Goal: Check status: Check status

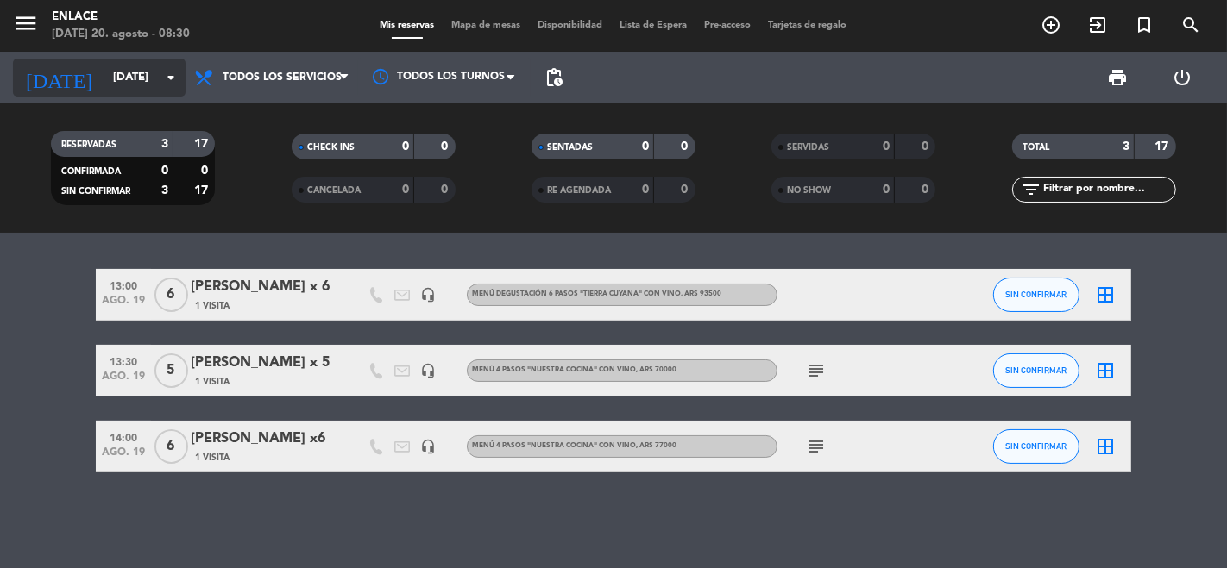
click at [107, 70] on input "[DATE]" at bounding box center [179, 77] width 150 height 31
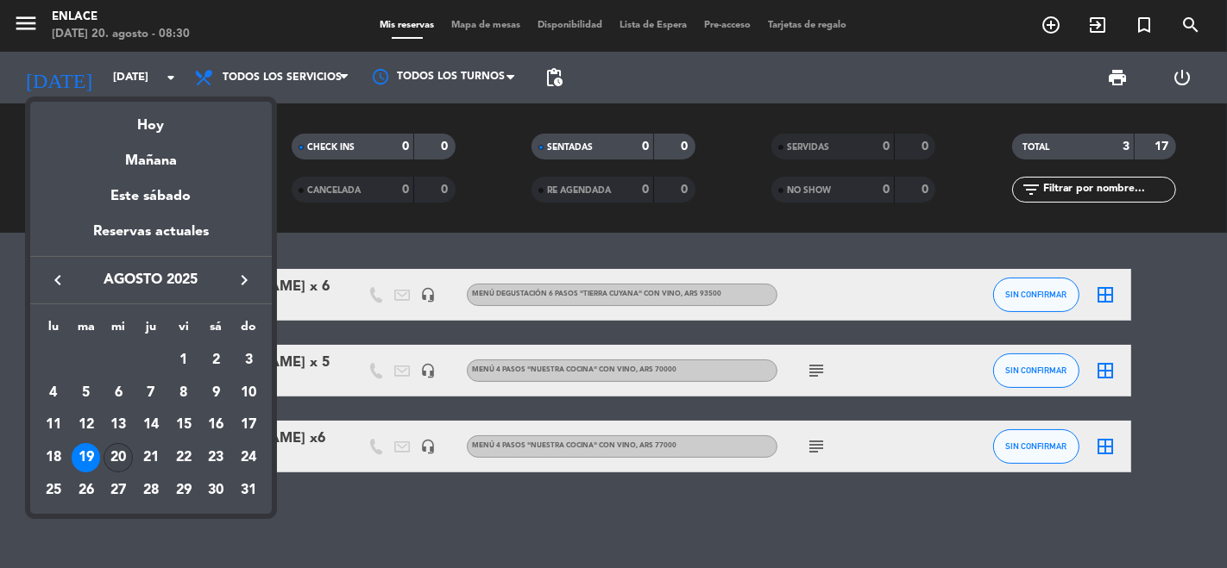
click at [119, 458] on div "20" at bounding box center [118, 457] width 29 height 29
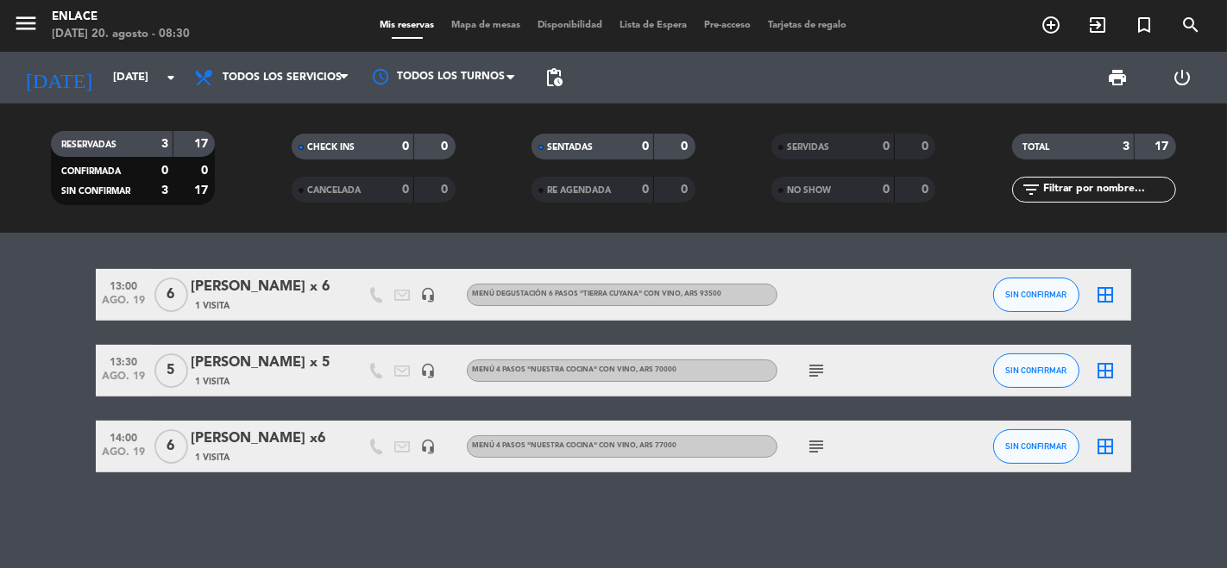
type input "mié. 20 ago."
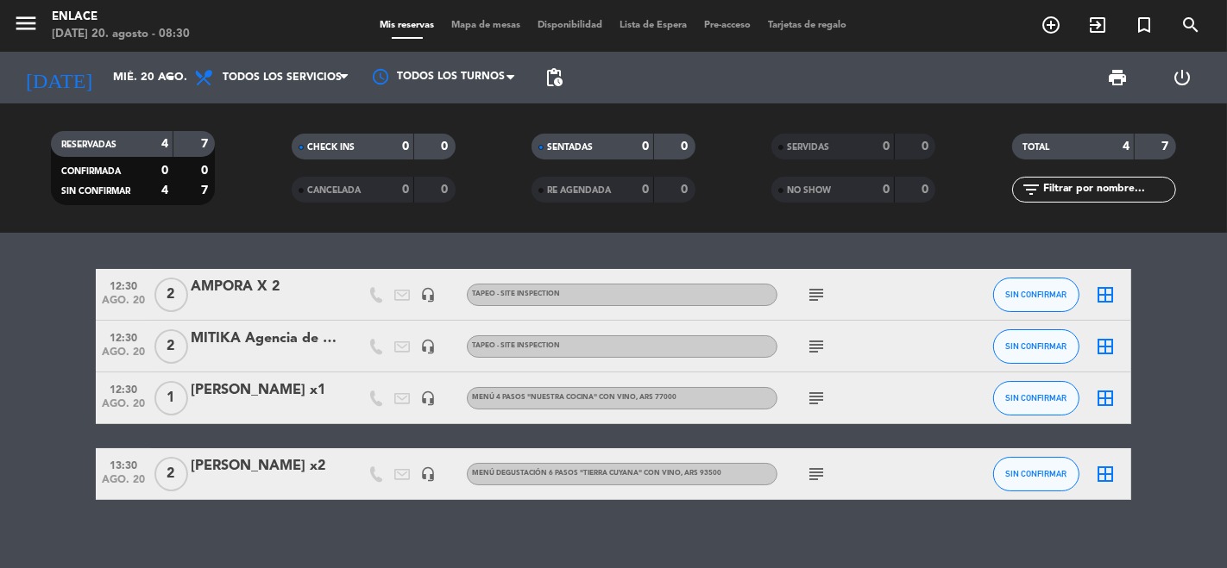
click at [816, 291] on icon "subject" at bounding box center [816, 295] width 21 height 21
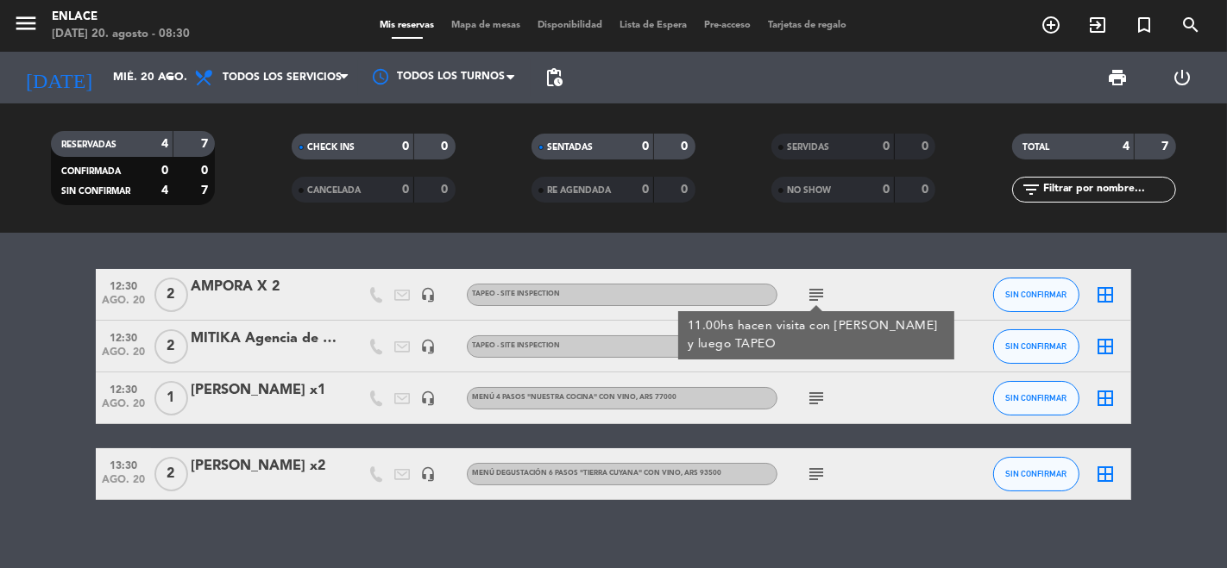
click at [851, 286] on div "subject 11.00hs hacen visita con [PERSON_NAME] y luego TAPEO" at bounding box center [854, 294] width 155 height 51
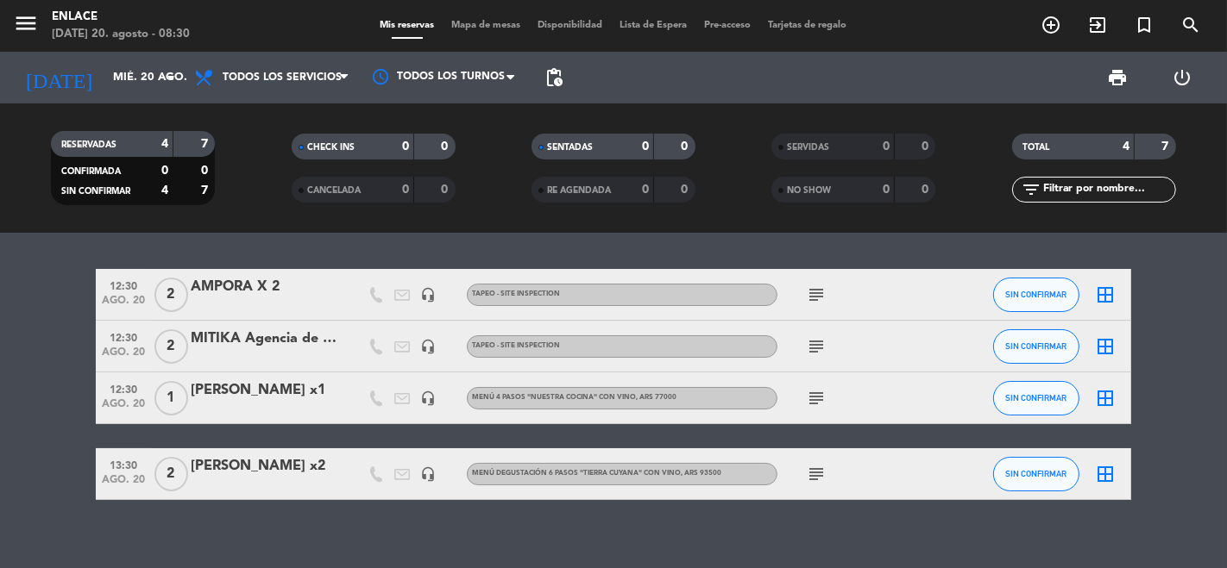
click at [811, 349] on icon "subject" at bounding box center [816, 346] width 21 height 21
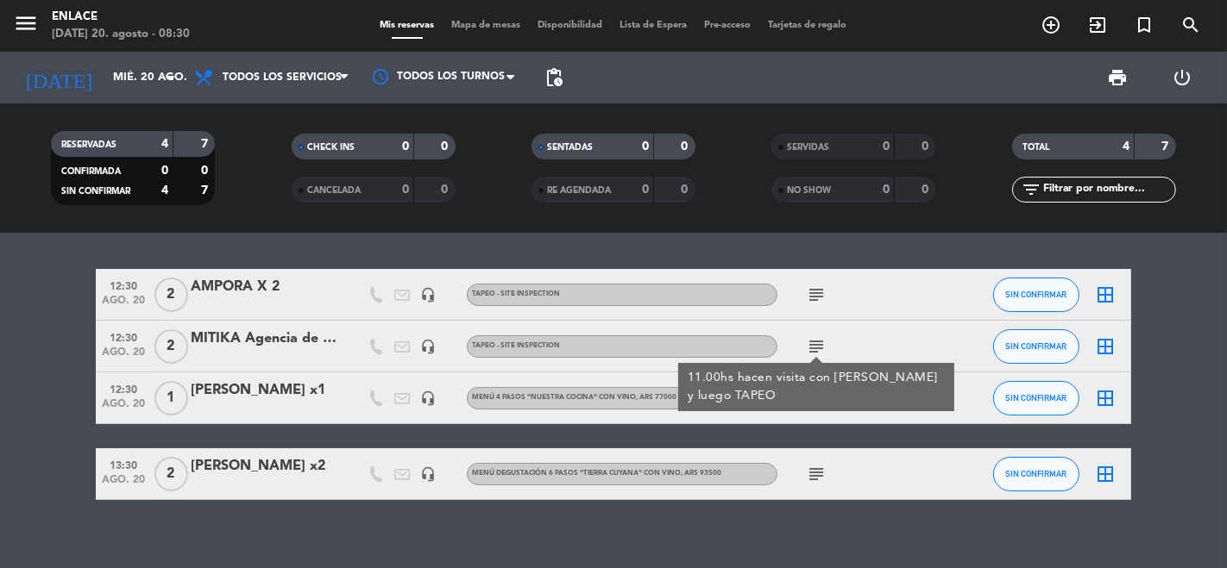
click at [855, 305] on div "subject" at bounding box center [854, 294] width 155 height 51
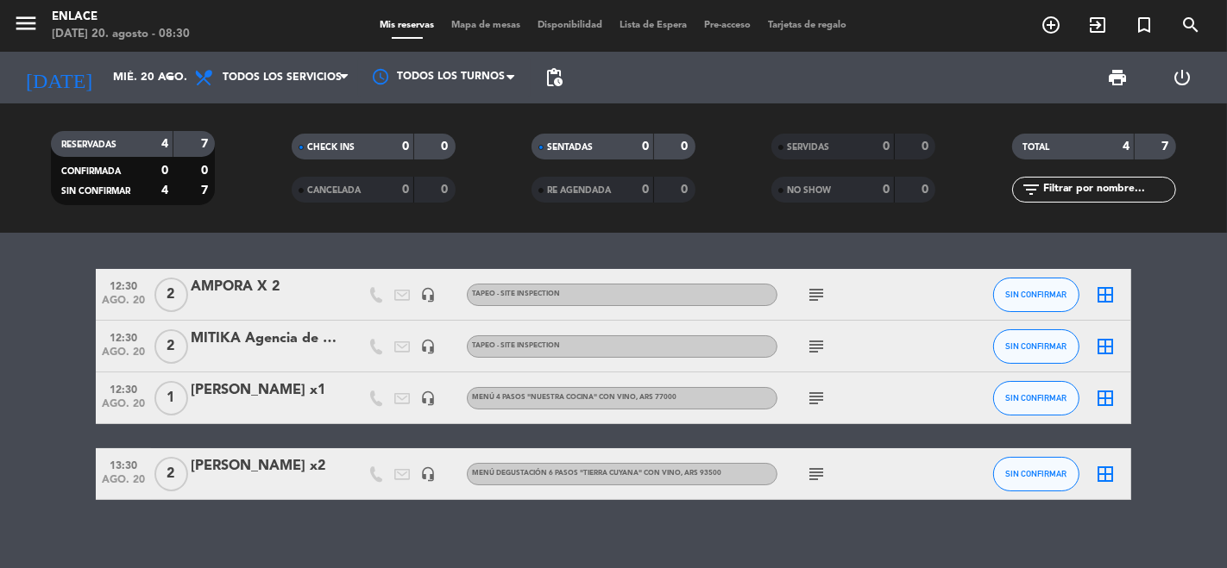
click at [813, 401] on icon "subject" at bounding box center [816, 398] width 21 height 21
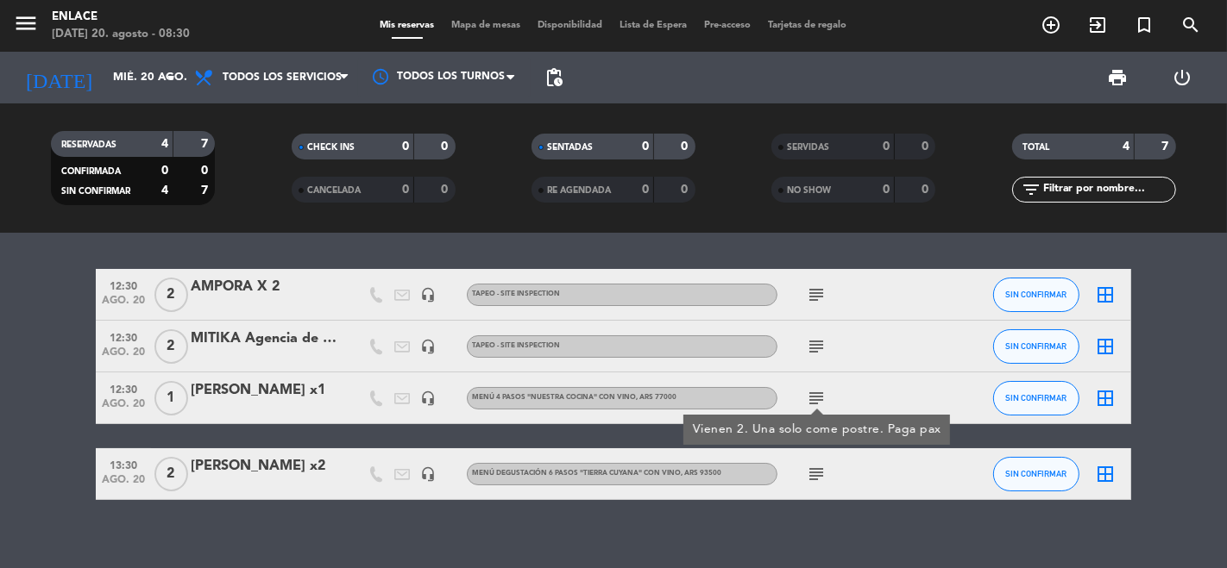
click at [463, 509] on div "12:30 [DATE] 2 AMPORA X 2 headset_mic TAPEO - Site inspection subject SIN CONFI…" at bounding box center [613, 401] width 1227 height 336
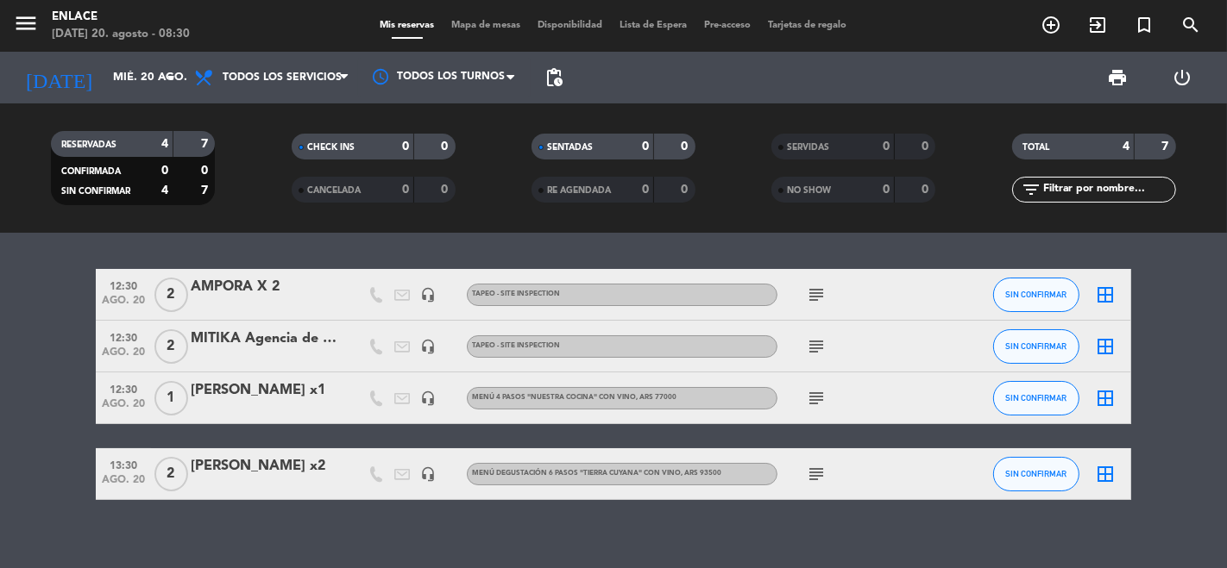
click at [463, 509] on div "12:30 [DATE] 2 AMPORA X 2 headset_mic TAPEO - Site inspection subject SIN CONFI…" at bounding box center [613, 401] width 1227 height 336
click at [260, 295] on div "AMPORA X 2" at bounding box center [264, 287] width 147 height 22
